Goal: Information Seeking & Learning: Learn about a topic

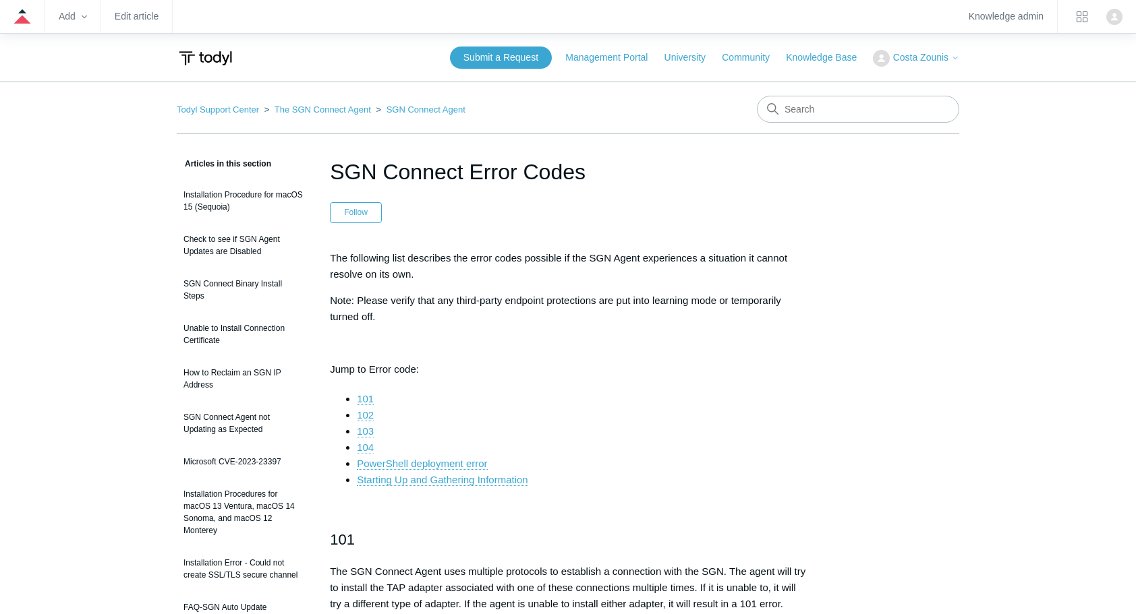
click at [359, 445] on link "104" at bounding box center [365, 448] width 17 height 12
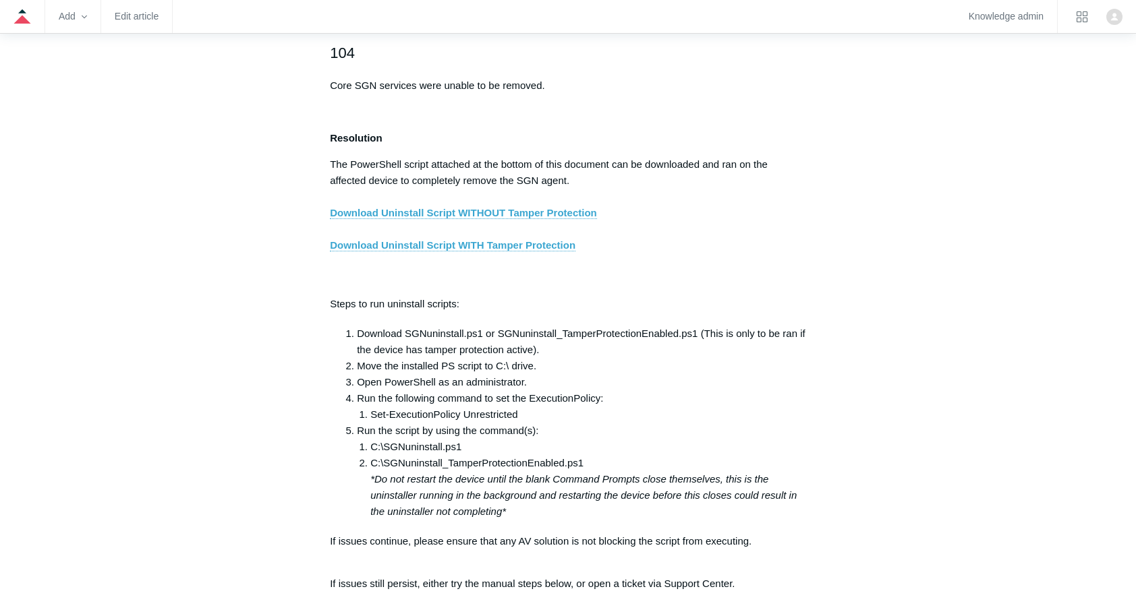
click at [342, 414] on div "The following list describes the error codes possible if the SGN Agent experien…" at bounding box center [568, 603] width 476 height 5155
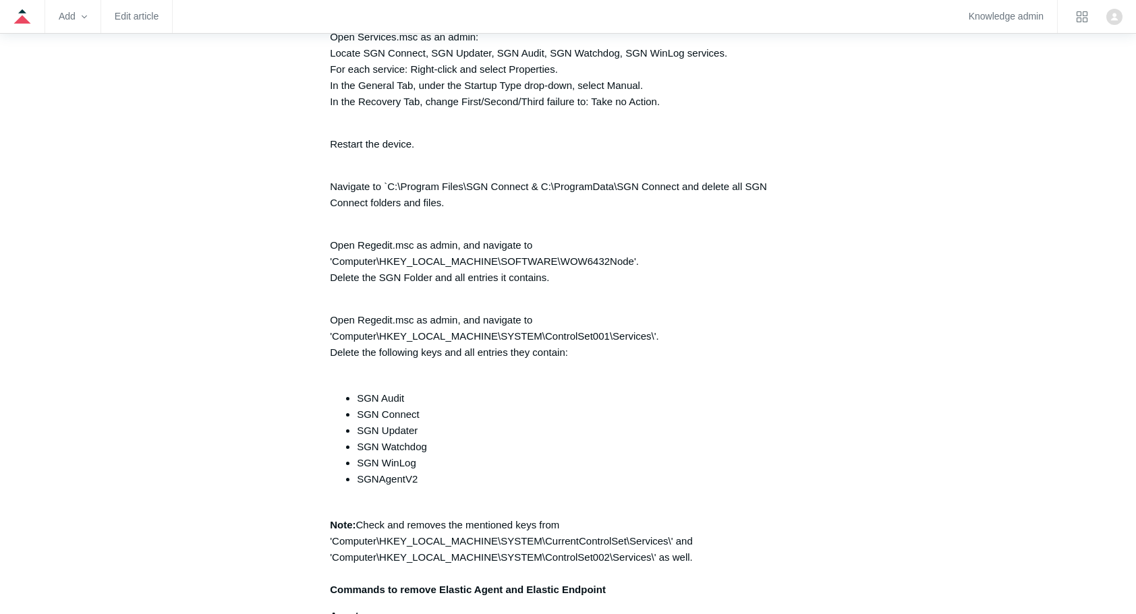
scroll to position [3142, 0]
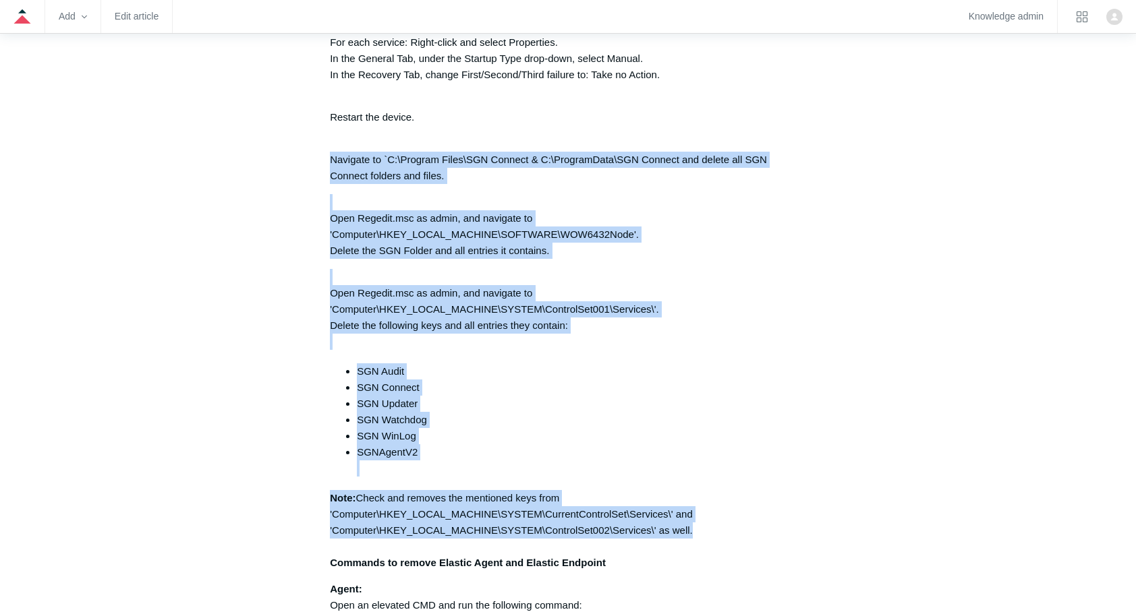
drag, startPoint x: 314, startPoint y: 165, endPoint x: 719, endPoint y: 534, distance: 548.4
copy div "Navigate to `C:\Program Files\SGN Connect & C:\ProgramData\SGN Connect and dele…"
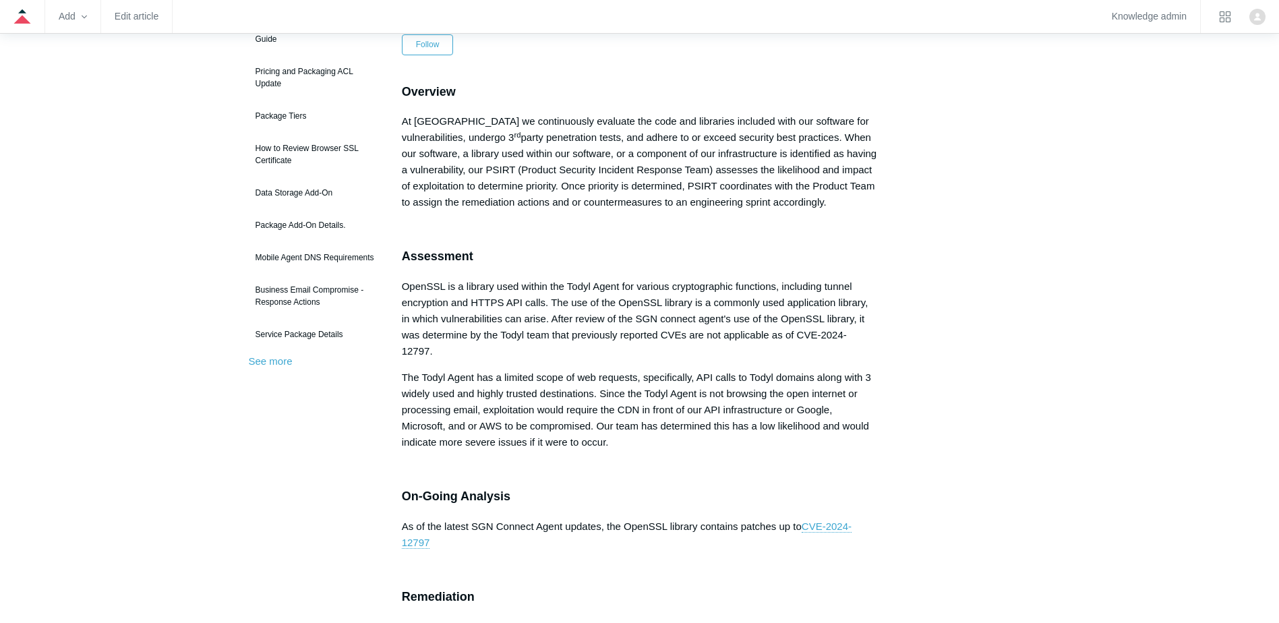
scroll to position [405, 0]
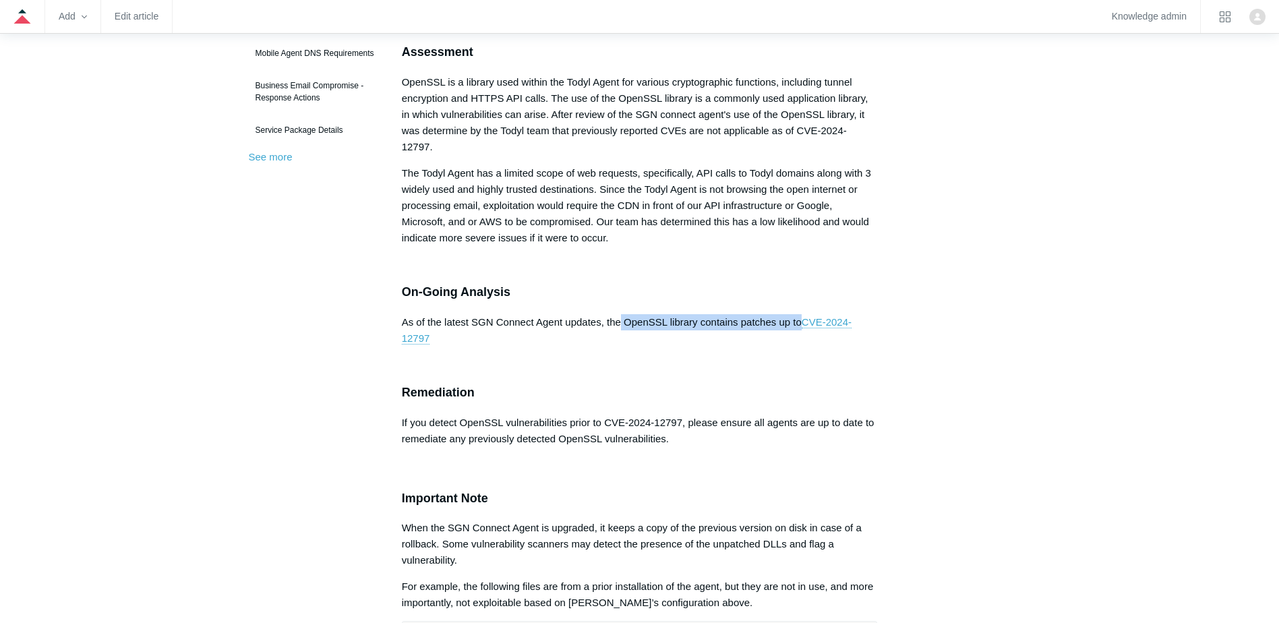
drag, startPoint x: 621, startPoint y: 318, endPoint x: 801, endPoint y: 317, distance: 180.0
click at [801, 317] on p "As of the latest SGN Connect Agent updates, the OpenSSL library contains patche…" at bounding box center [640, 330] width 476 height 32
drag, startPoint x: 801, startPoint y: 317, endPoint x: 802, endPoint y: 356, distance: 39.1
click at [802, 357] on p at bounding box center [640, 365] width 476 height 16
